Goal: Information Seeking & Learning: Learn about a topic

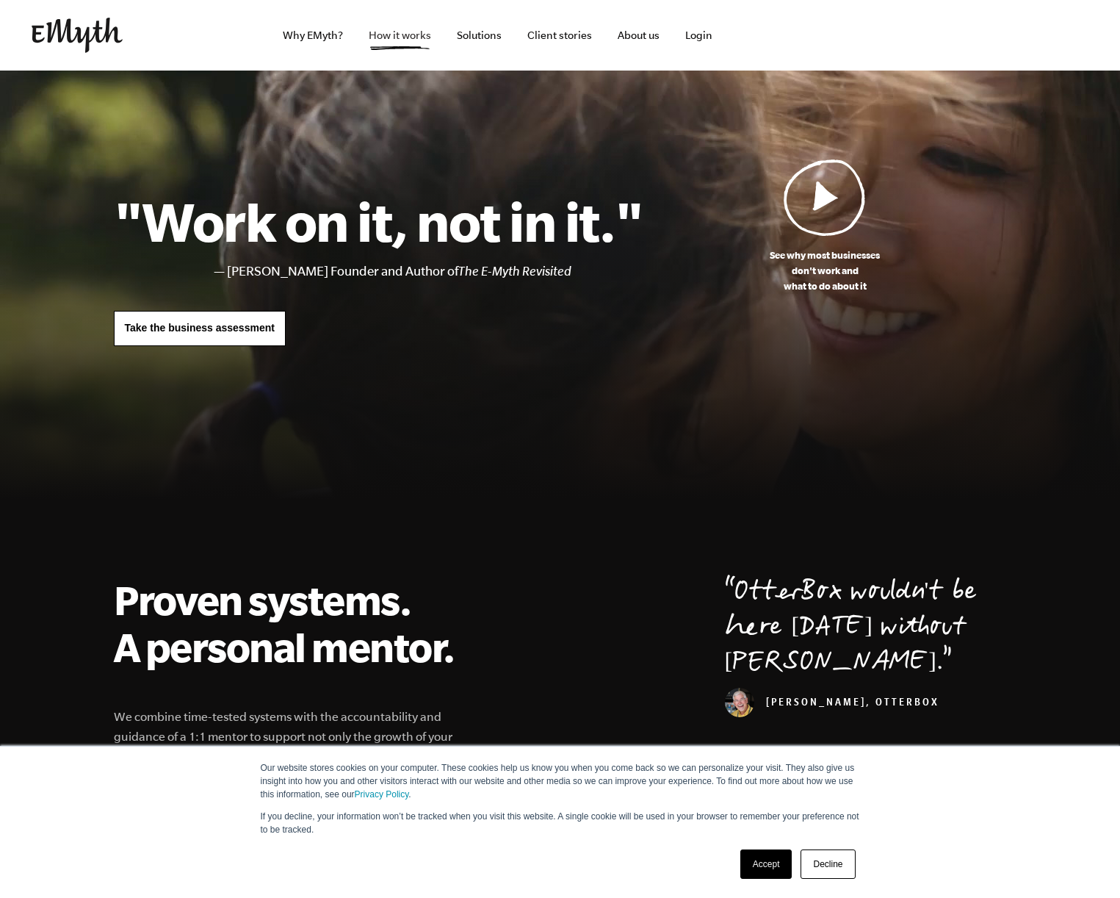
click at [376, 35] on link "How it works" at bounding box center [400, 35] width 86 height 71
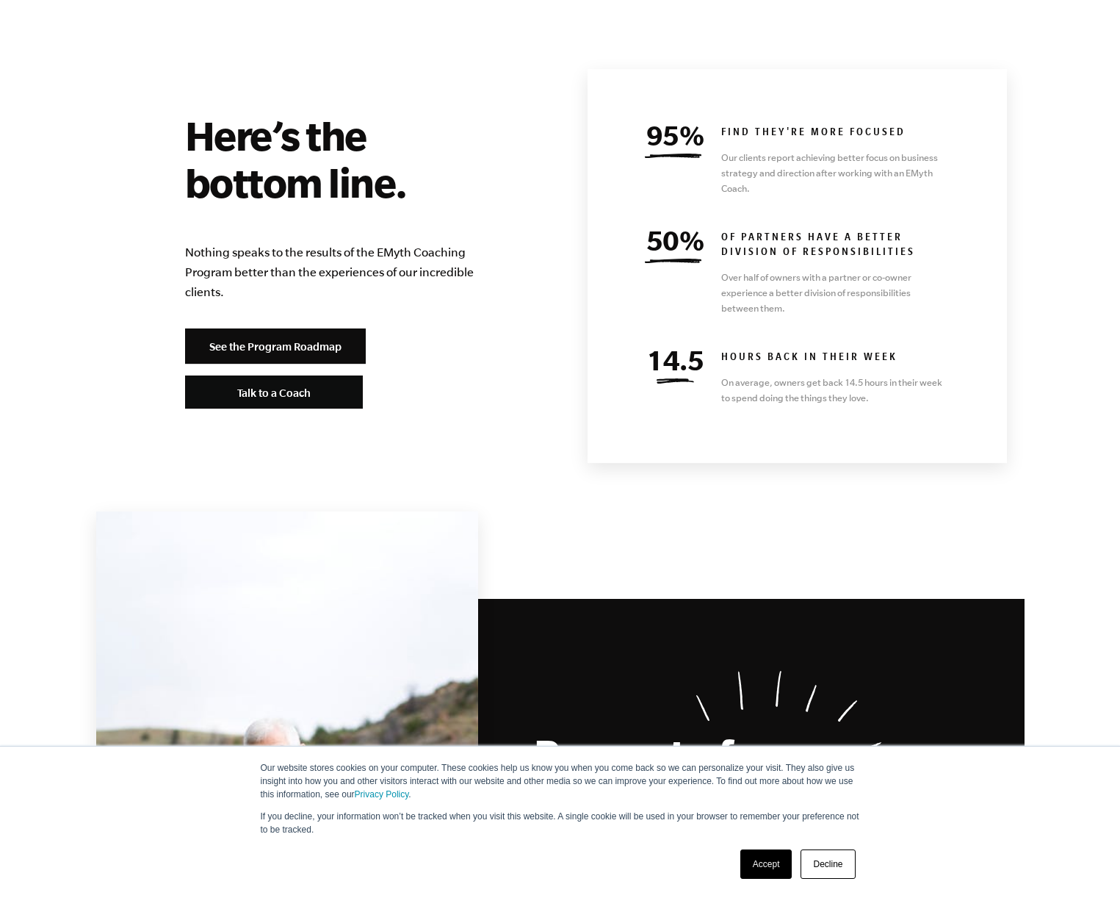
scroll to position [6374, 0]
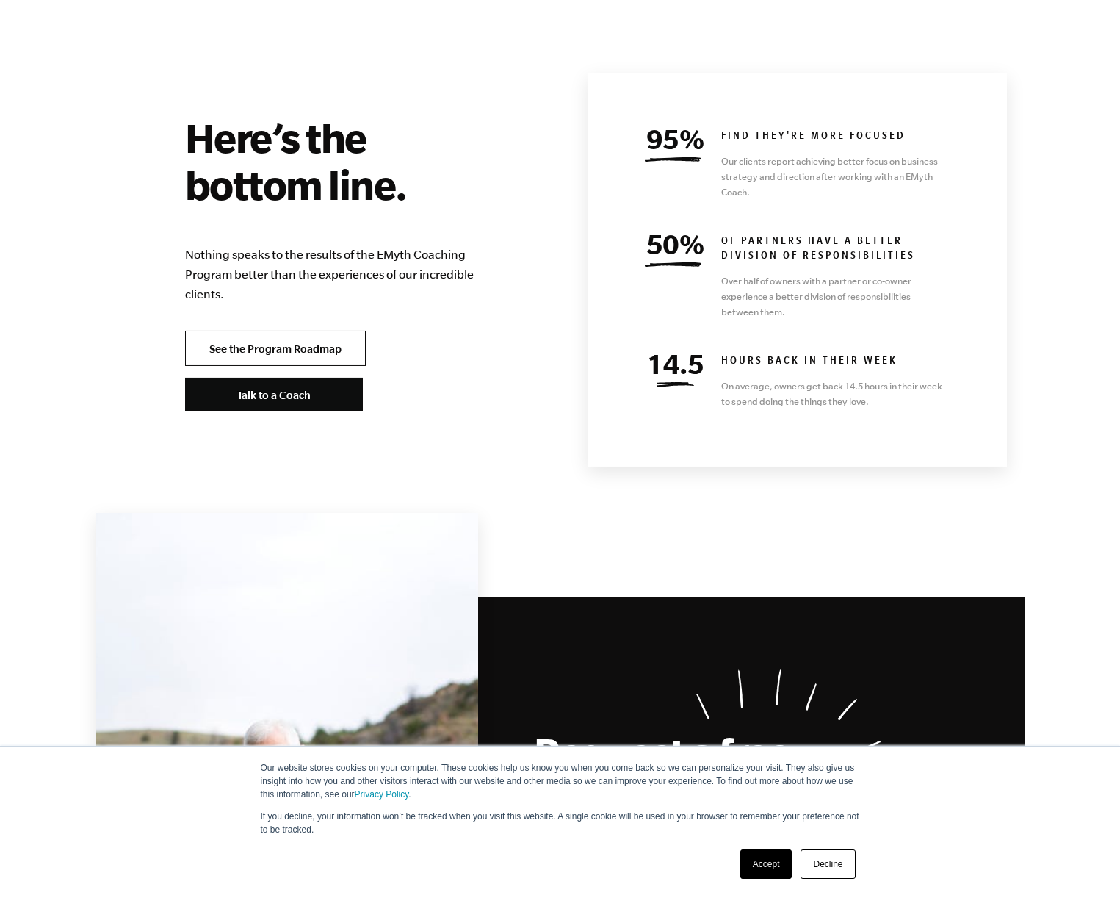
click at [287, 331] on link "See the Program Roadmap" at bounding box center [275, 348] width 181 height 35
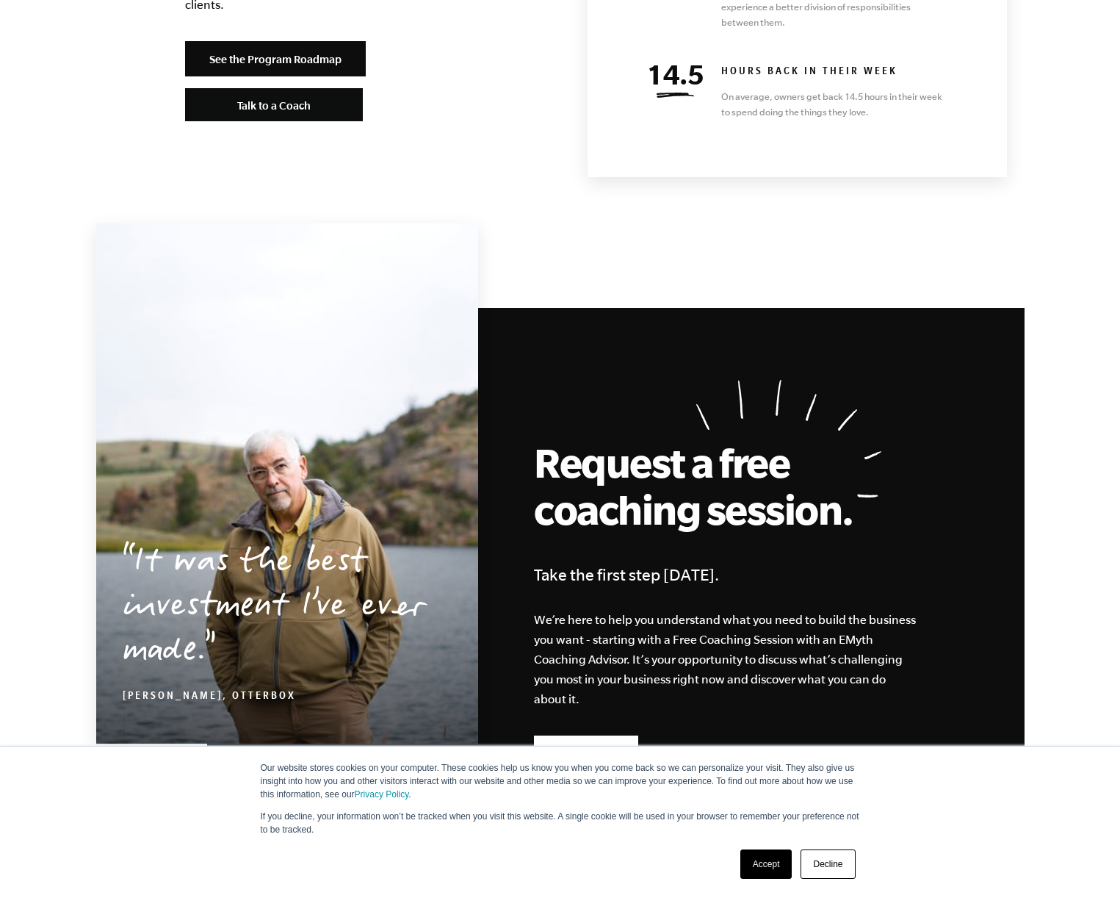
scroll to position [6980, 0]
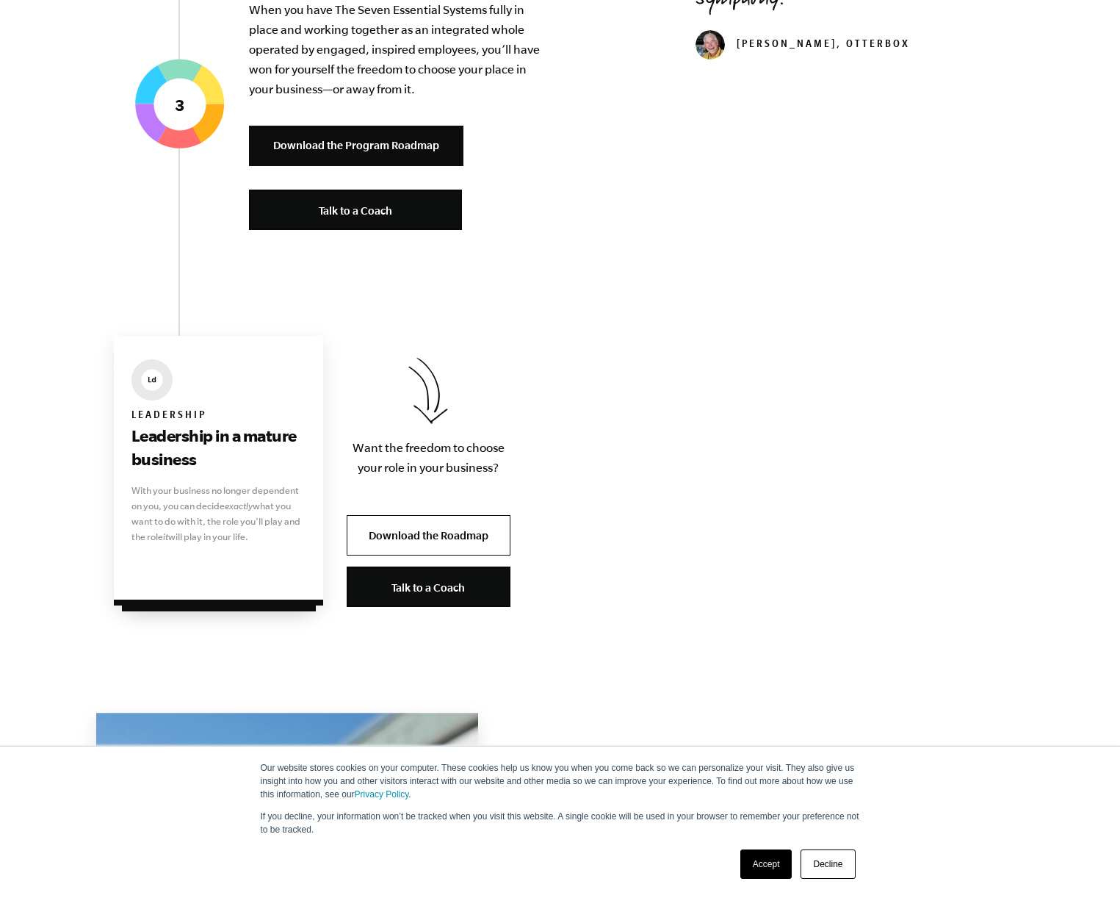
scroll to position [3054, 0]
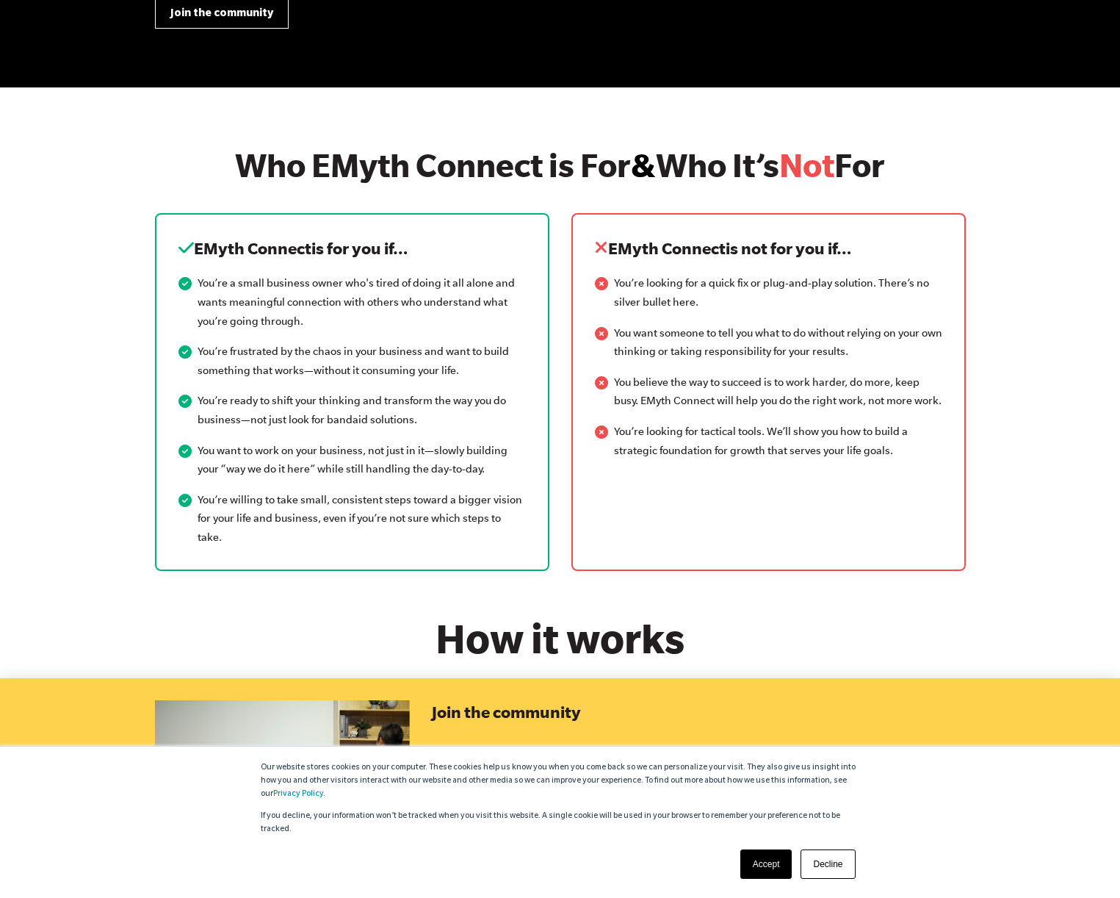
scroll to position [1705, 0]
